Goal: Task Accomplishment & Management: Use online tool/utility

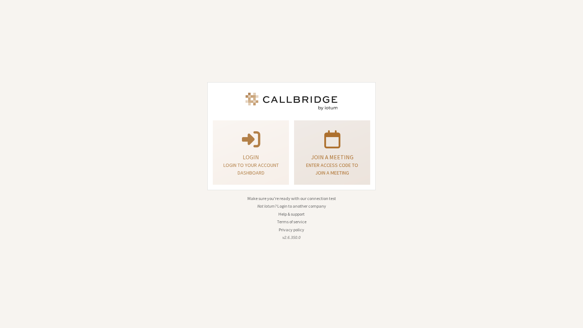
click at [329, 150] on div "Join a meeting Enter access code to join a meeting" at bounding box center [332, 152] width 68 height 59
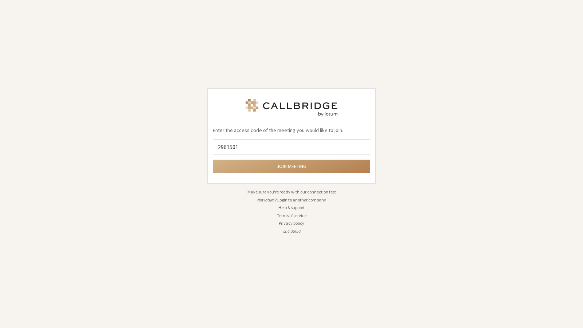
type input "2961501"
click at [213, 160] on button "Join meeting" at bounding box center [291, 166] width 157 height 13
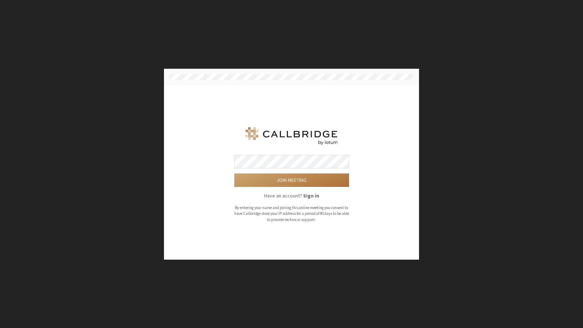
click at [234, 174] on button "Join meeting" at bounding box center [291, 180] width 115 height 13
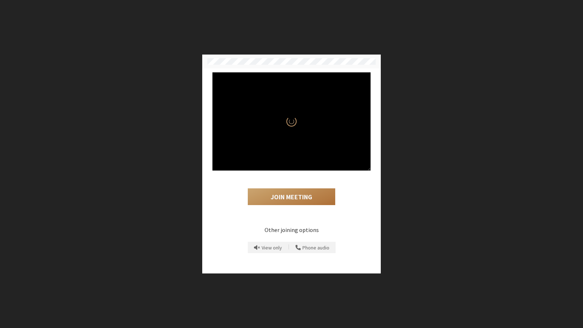
click at [323, 201] on button "Join Meeting" at bounding box center [291, 197] width 87 height 17
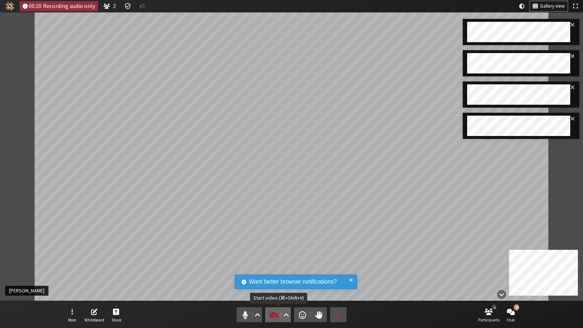
click at [270, 312] on span "Start video (⌘+Shift+V)" at bounding box center [274, 315] width 10 height 10
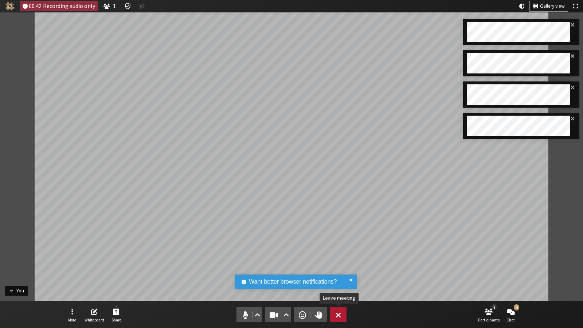
click at [343, 319] on button "Leave" at bounding box center [338, 315] width 16 height 15
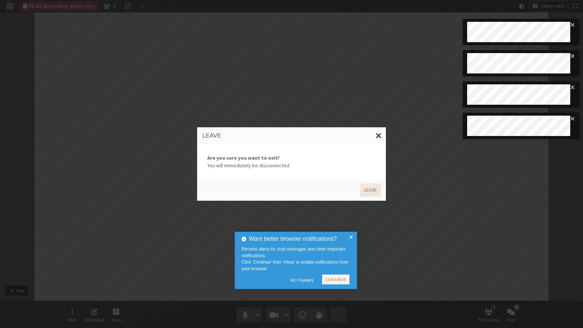
click at [368, 192] on button "Leave" at bounding box center [370, 190] width 21 height 13
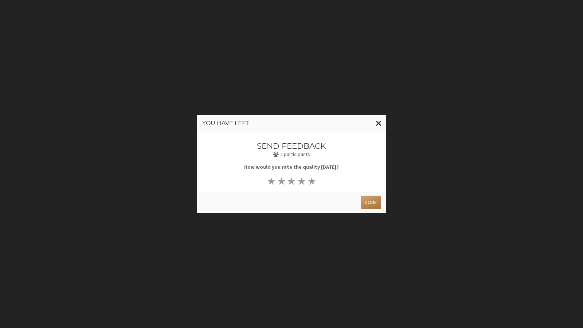
click at [372, 203] on button "Done" at bounding box center [371, 202] width 20 height 13
